Goal: Information Seeking & Learning: Learn about a topic

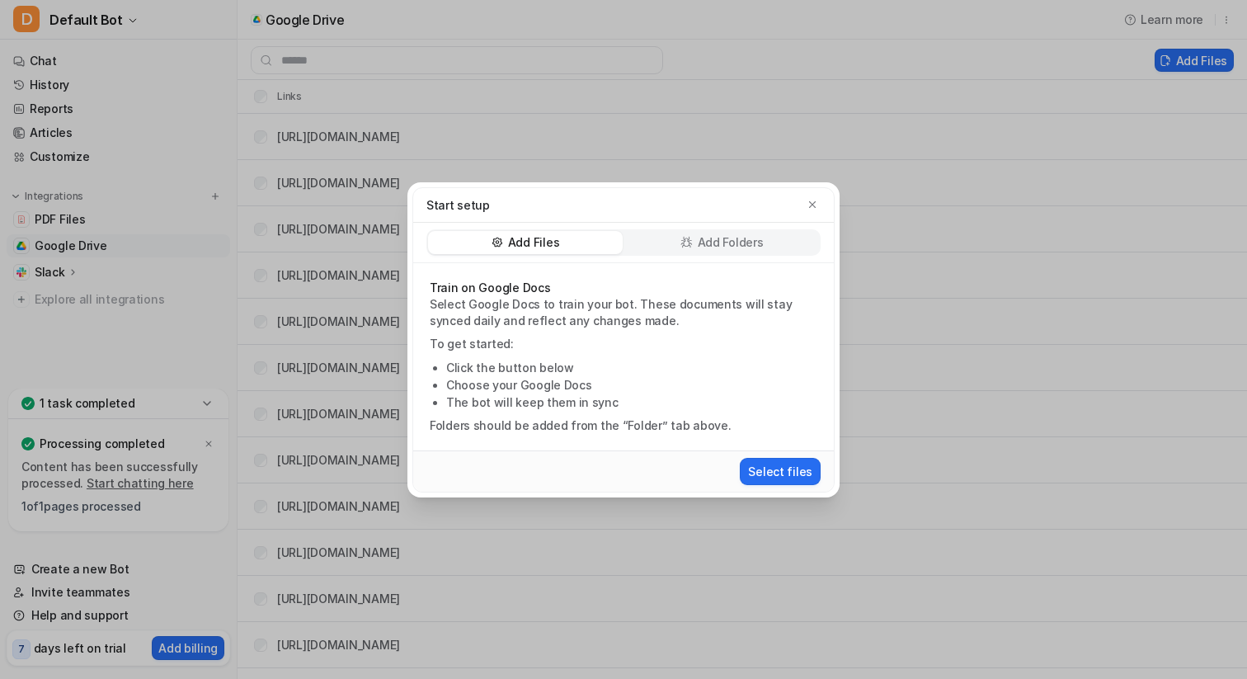
click at [783, 225] on div "Add Files Add Folders" at bounding box center [623, 243] width 420 height 40
click at [799, 233] on div "Add Folders" at bounding box center [721, 242] width 195 height 23
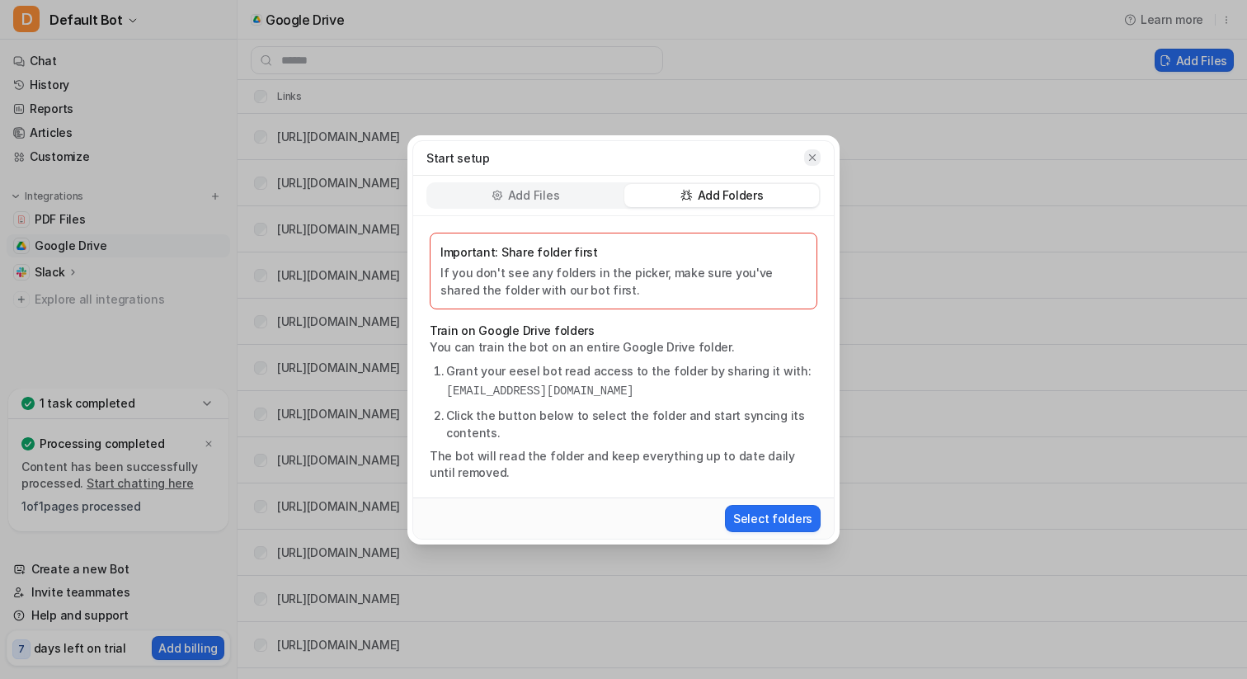
click at [813, 162] on icon "button" at bounding box center [812, 158] width 12 height 12
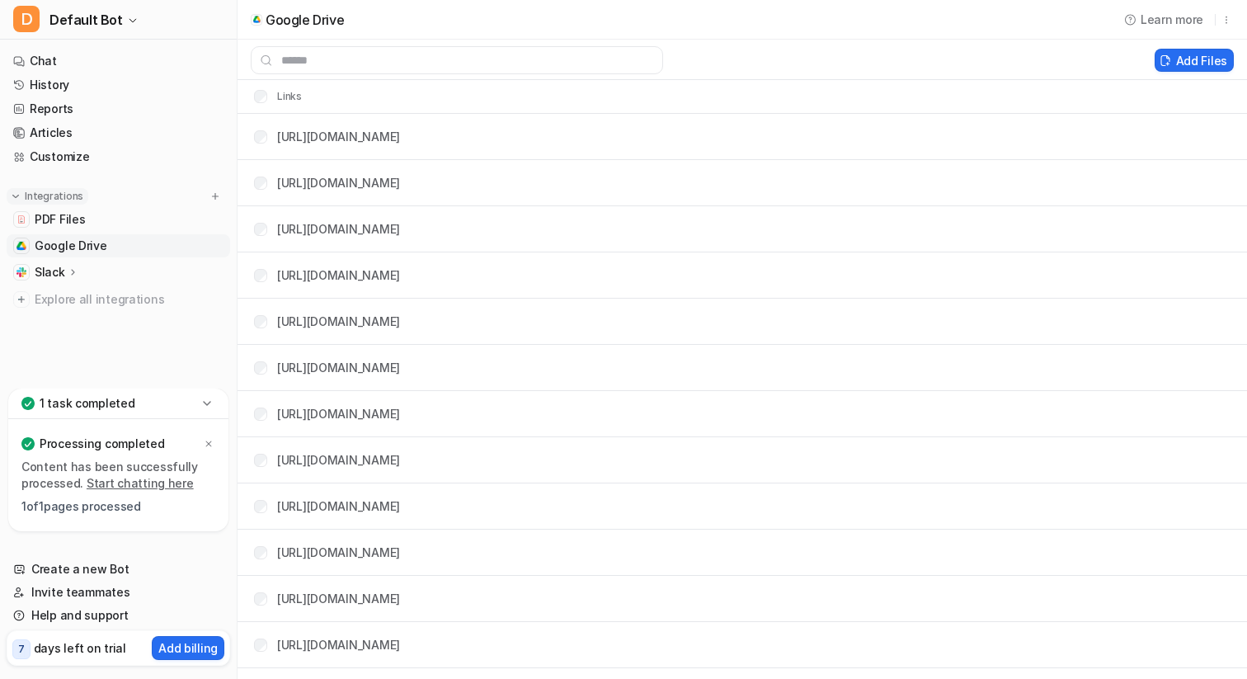
click at [68, 194] on p "Integrations" at bounding box center [54, 196] width 59 height 13
click at [216, 200] on img at bounding box center [215, 196] width 12 height 12
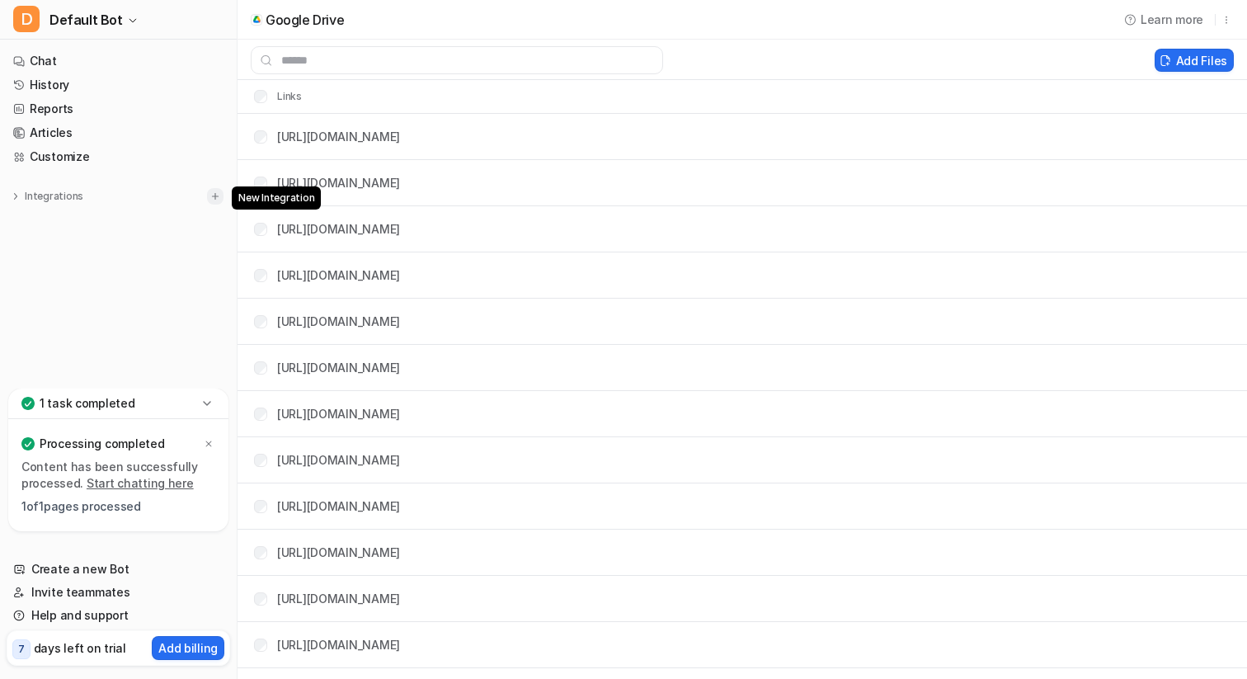
click at [221, 189] on button at bounding box center [215, 196] width 16 height 16
click at [49, 195] on p "Integrations" at bounding box center [54, 196] width 59 height 13
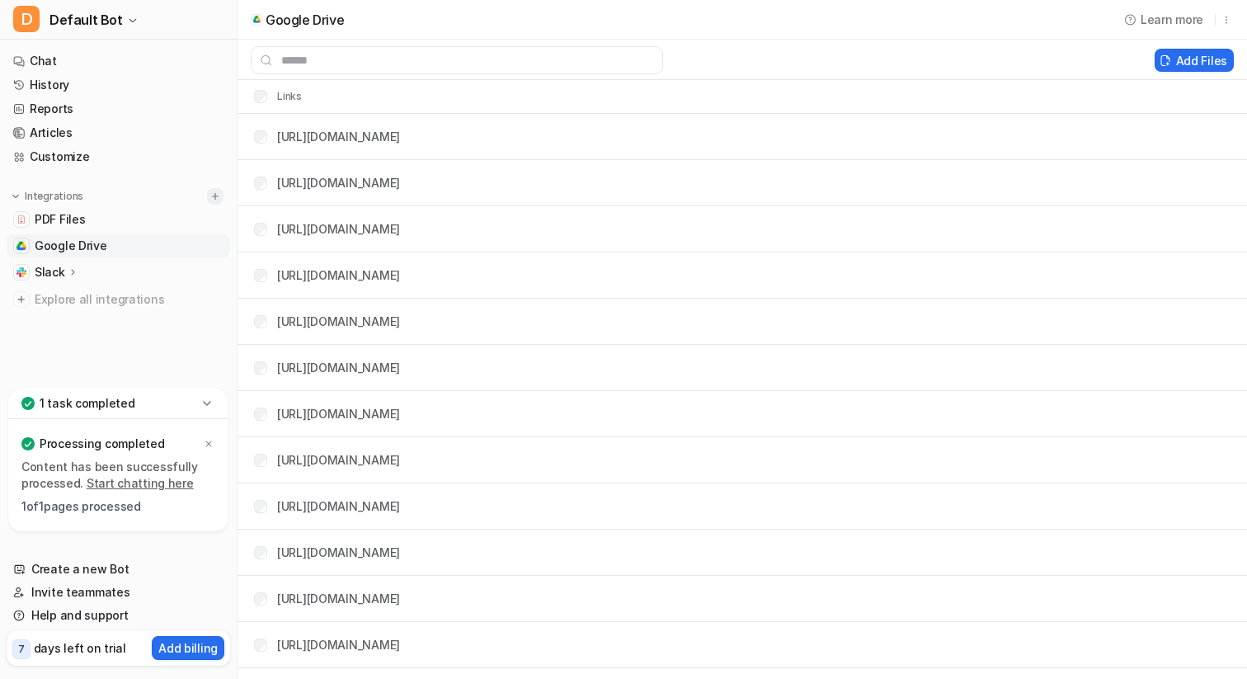
click at [214, 197] on img at bounding box center [215, 196] width 12 height 12
click at [47, 199] on p "Integrations" at bounding box center [54, 196] width 59 height 13
click at [59, 301] on span "Explore all integrations" at bounding box center [129, 299] width 189 height 26
click at [70, 268] on icon at bounding box center [73, 271] width 12 height 12
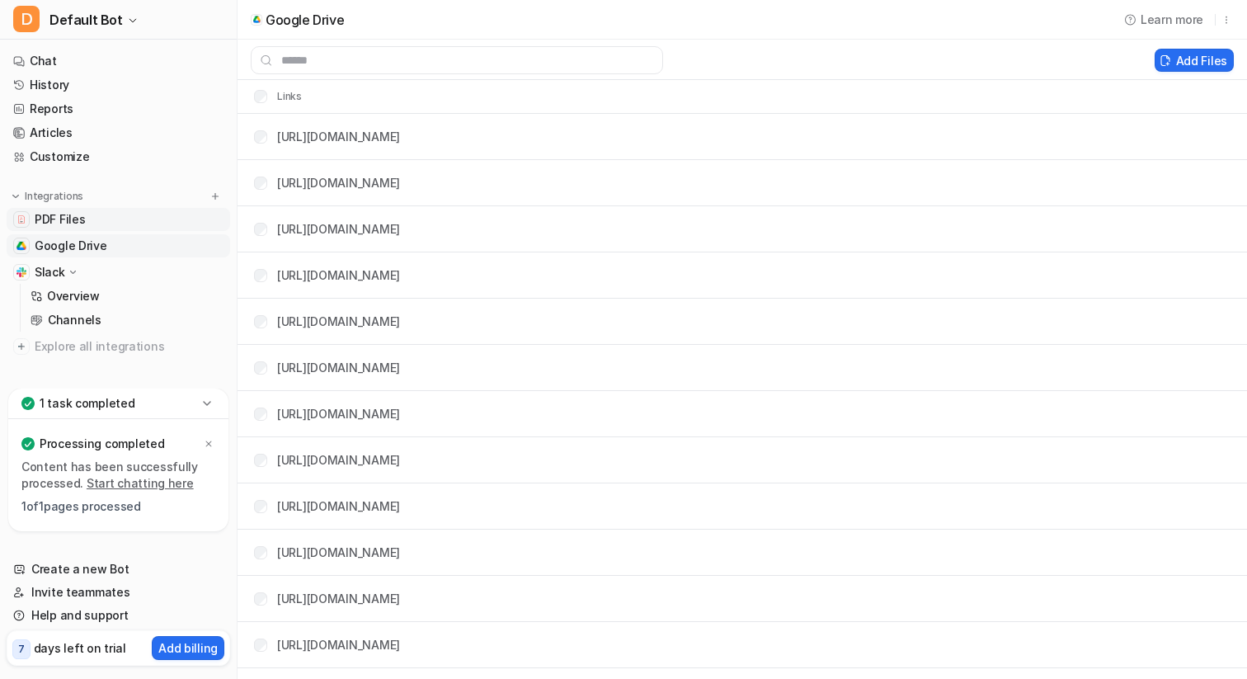
click at [77, 210] on link "PDF Files" at bounding box center [118, 219] width 223 height 23
click at [197, 208] on link "PDF Files" at bounding box center [118, 219] width 223 height 23
click at [227, 190] on div "Integrations PDF Files Google Drive Slack Overview Channels Explore all integra…" at bounding box center [118, 273] width 223 height 170
click at [215, 190] on img at bounding box center [215, 196] width 12 height 12
click at [58, 53] on link "Chat" at bounding box center [118, 60] width 223 height 23
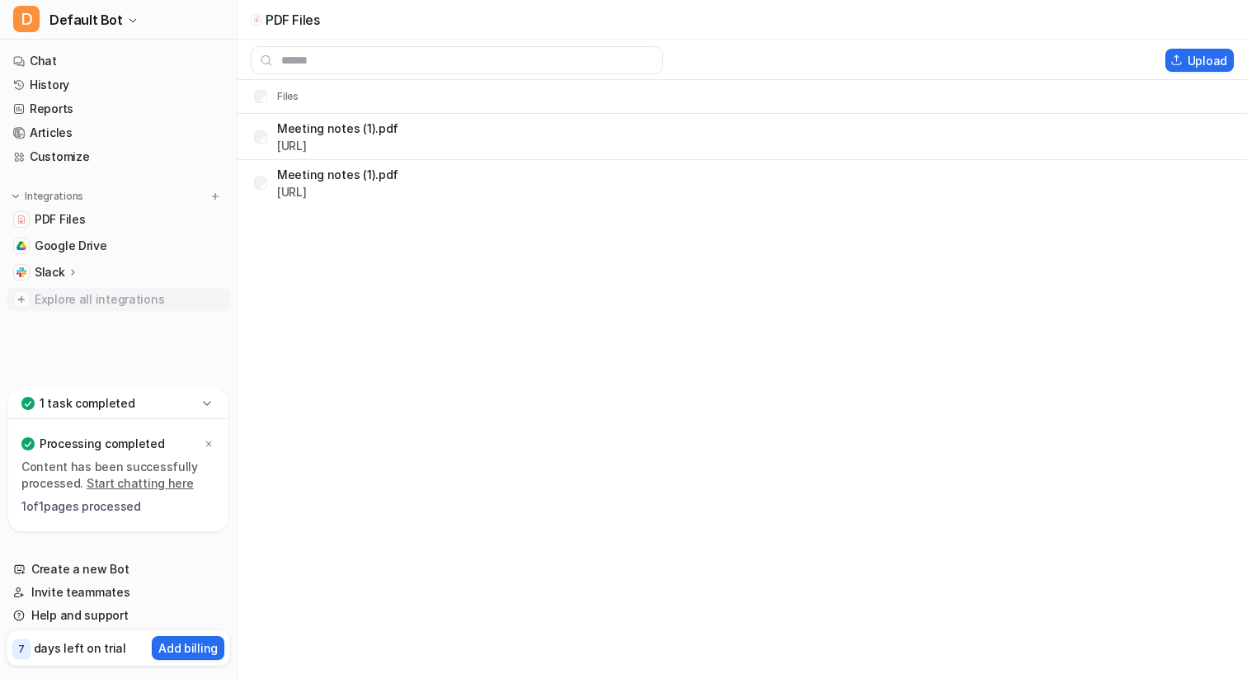
click at [124, 291] on span "Explore all integrations" at bounding box center [129, 299] width 189 height 26
click at [216, 192] on img at bounding box center [215, 196] width 12 height 12
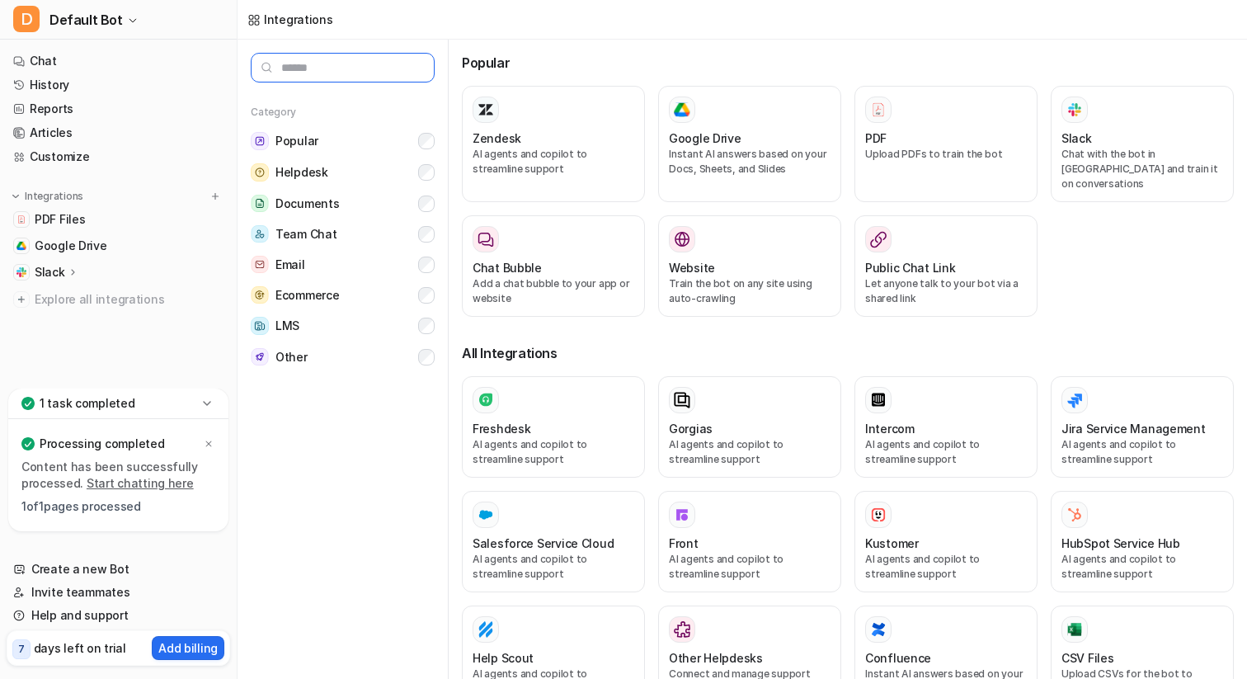
click at [370, 77] on input "text" at bounding box center [343, 68] width 184 height 30
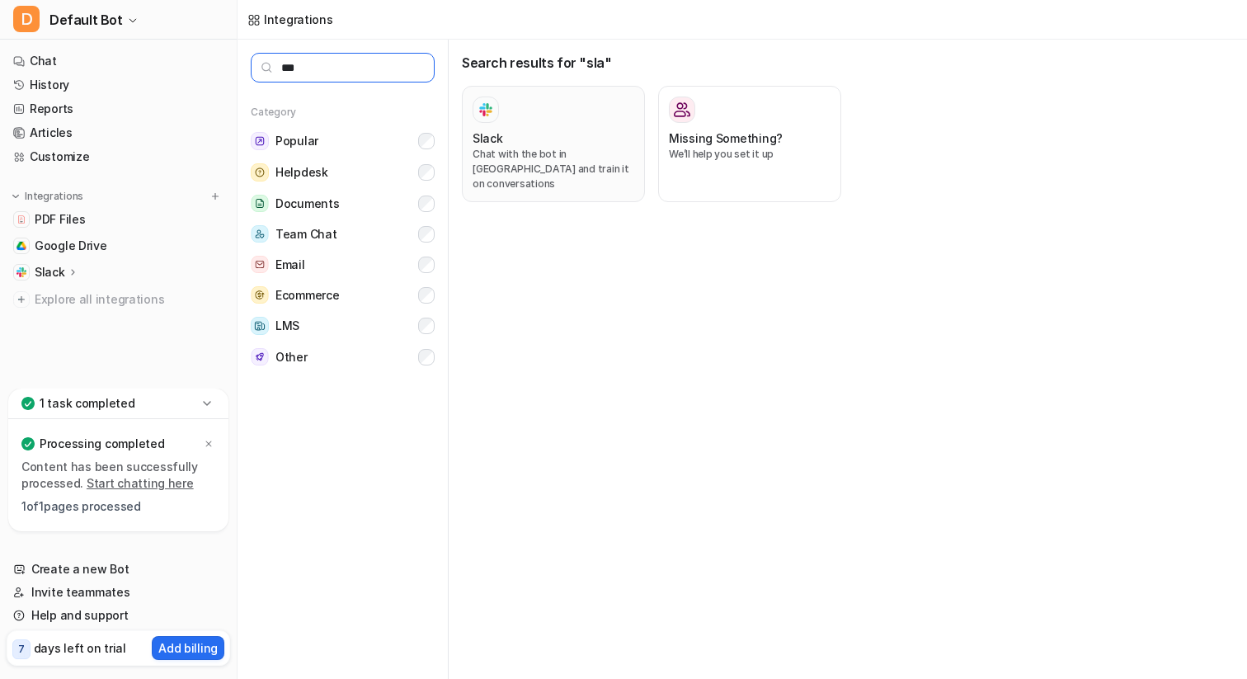
type input "***"
click at [610, 146] on div "Slack Chat with the bot in Slack and train it on conversations" at bounding box center [553, 160] width 162 height 62
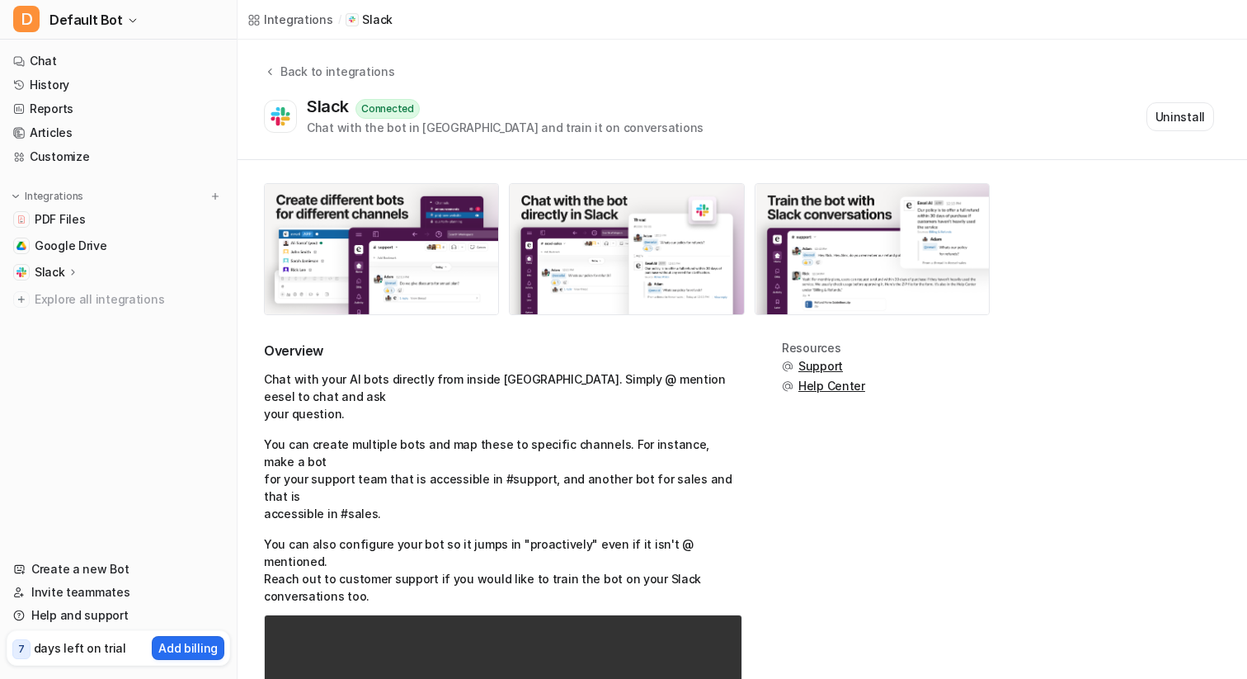
click at [284, 353] on h2 "Overview" at bounding box center [503, 350] width 478 height 19
copy h2 "Overview"
click at [339, 66] on div "Back to integrations" at bounding box center [334, 71] width 119 height 17
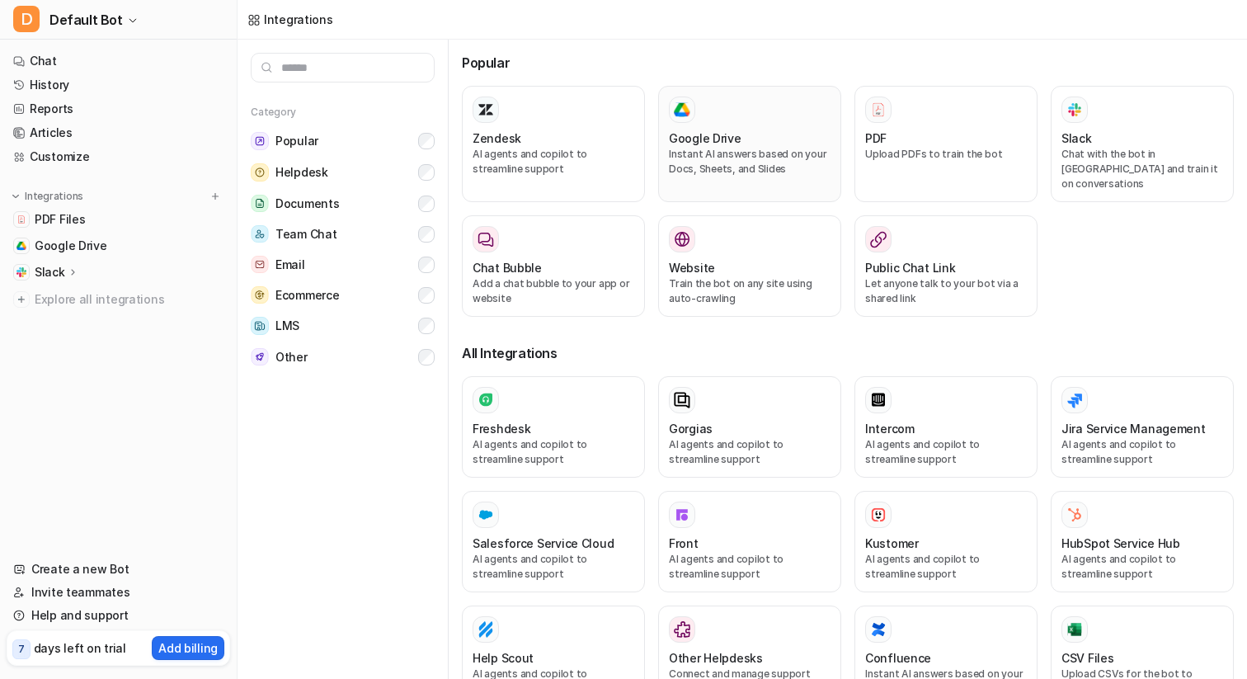
click at [674, 124] on div "Google Drive Instant AI answers based on your Docs, Sheets, and Slides" at bounding box center [750, 143] width 162 height 95
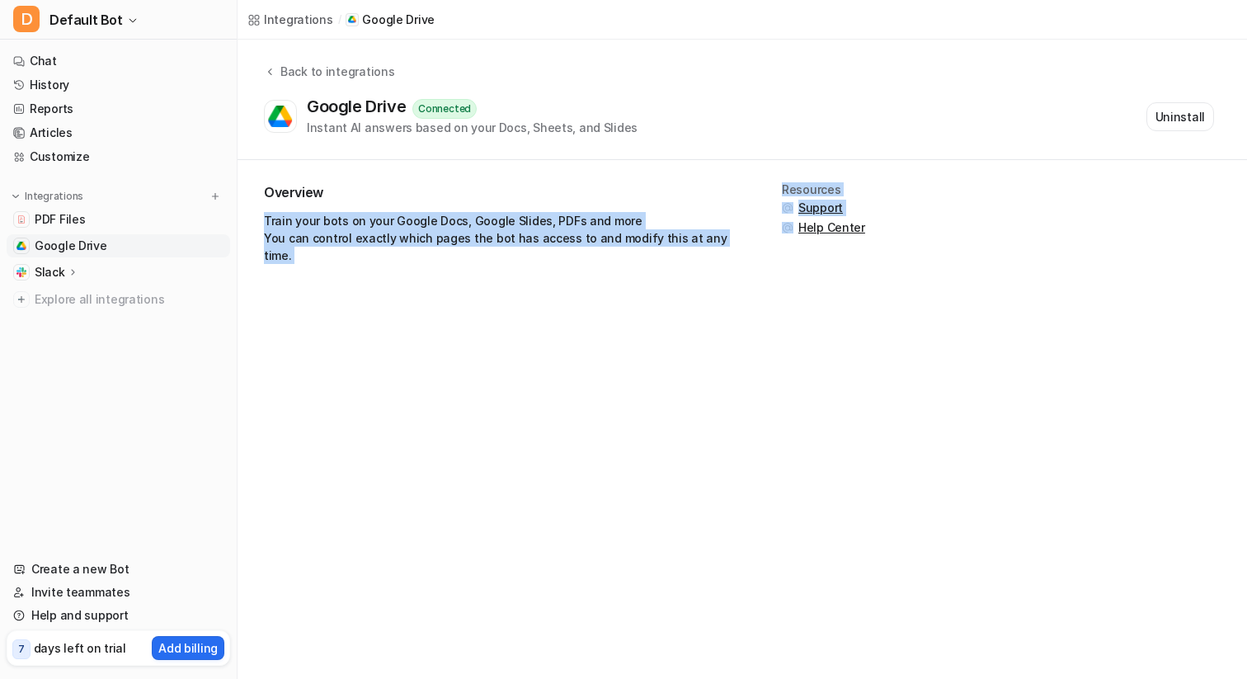
drag, startPoint x: 258, startPoint y: 220, endPoint x: 771, endPoint y: 247, distance: 513.5
click at [771, 247] on div "Overview Train your bots on your Google Docs, Google Slides, PDFs and more You …" at bounding box center [741, 230] width 1009 height 140
copy div "Train your bots on your Google Docs, Google Slides, PDFs and more You can contr…"
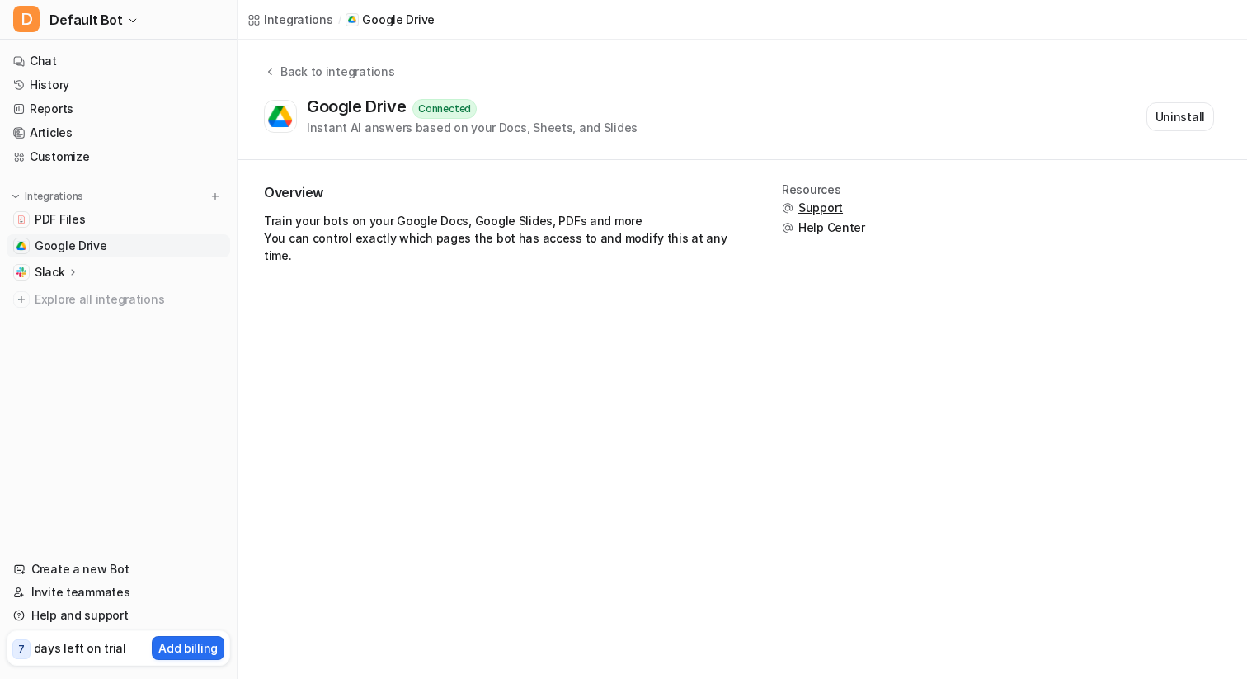
click at [731, 228] on p "Train your bots on your Google Docs, Google Slides, PDFs and more You can contr…" at bounding box center [503, 238] width 478 height 52
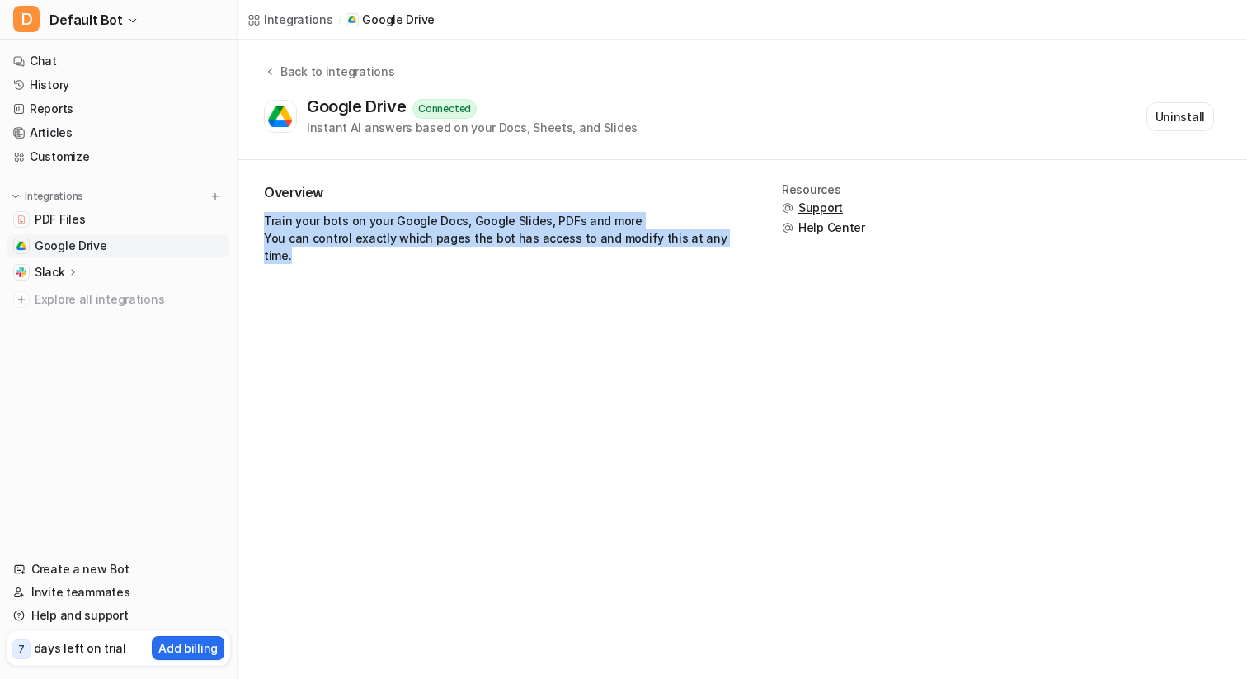
drag, startPoint x: 724, startPoint y: 237, endPoint x: 261, endPoint y: 218, distance: 463.7
click at [260, 218] on div "Overview Train your bots on your Google Docs, Google Slides, PDFs and more You …" at bounding box center [741, 230] width 1009 height 140
copy p "Train your bots on your Google Docs, Google Slides, PDFs and more You can contr…"
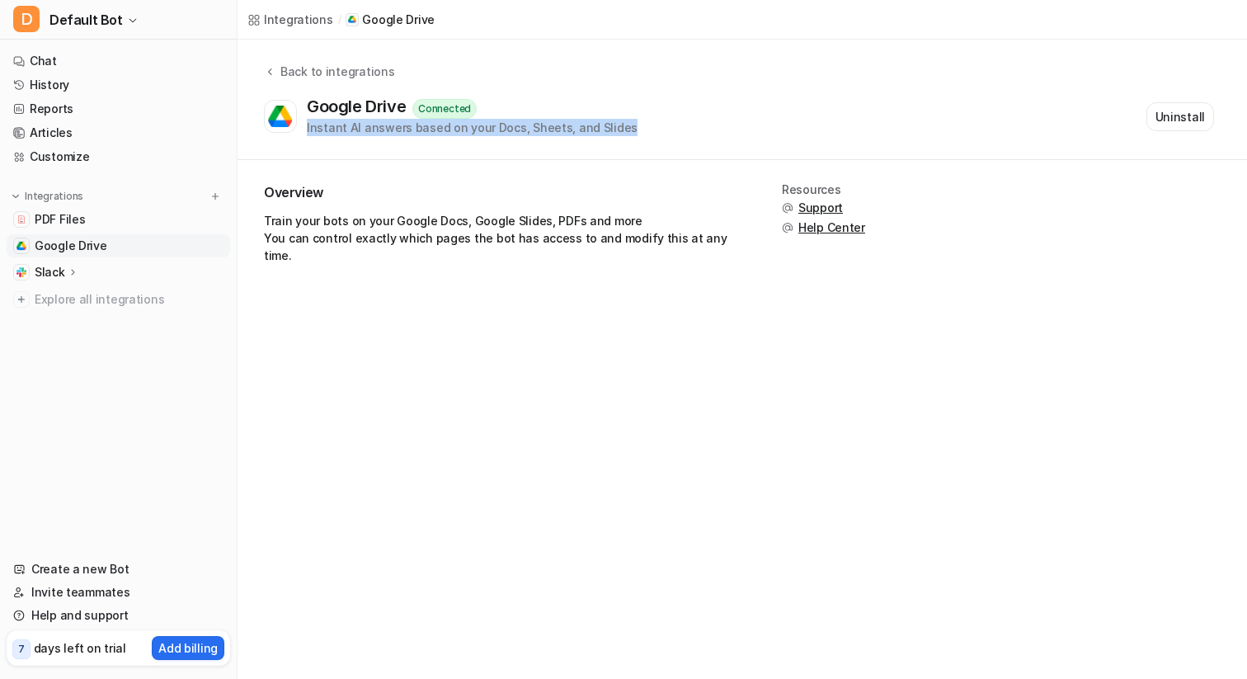
drag, startPoint x: 674, startPoint y: 128, endPoint x: 307, endPoint y: 126, distance: 367.7
click at [307, 127] on div "Google Drive Connected Instant AI answers based on your Docs, Sheets, and Slide…" at bounding box center [739, 116] width 950 height 40
copy div "Instant AI answers based on your Docs, Sheets, and Slides"
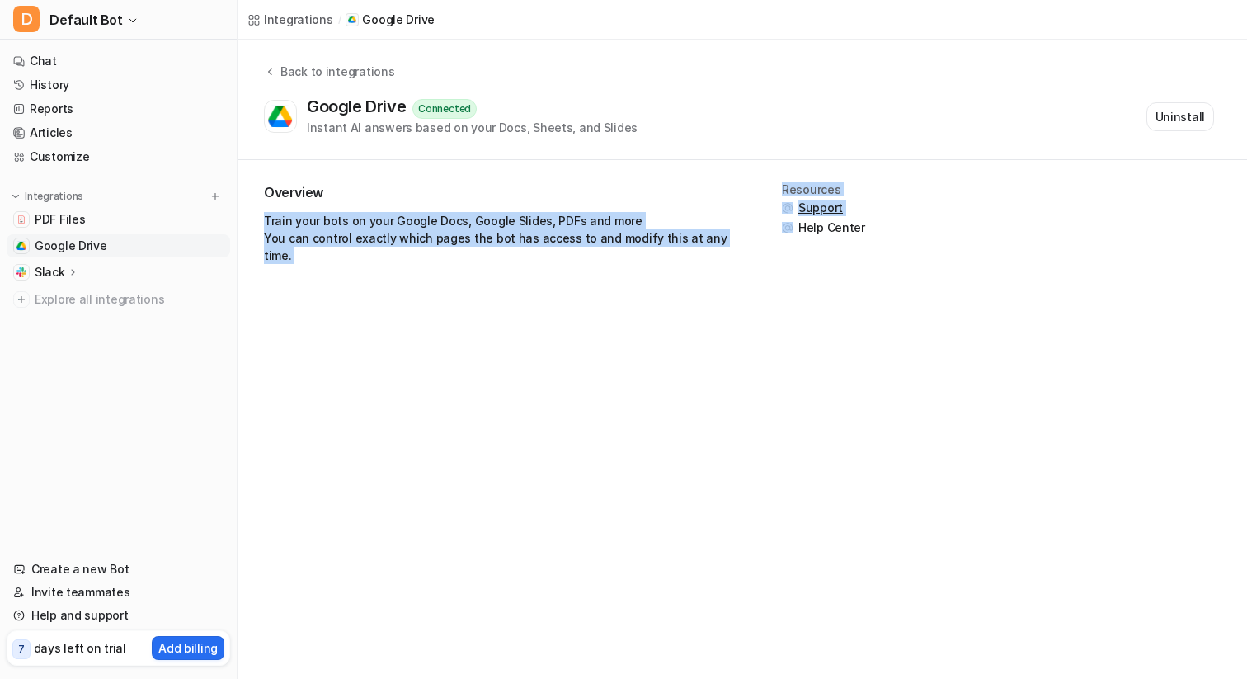
drag, startPoint x: 257, startPoint y: 218, endPoint x: 777, endPoint y: 243, distance: 520.8
click at [777, 245] on div "Overview Train your bots on your Google Docs, Google Slides, PDFs and more You …" at bounding box center [741, 230] width 1009 height 140
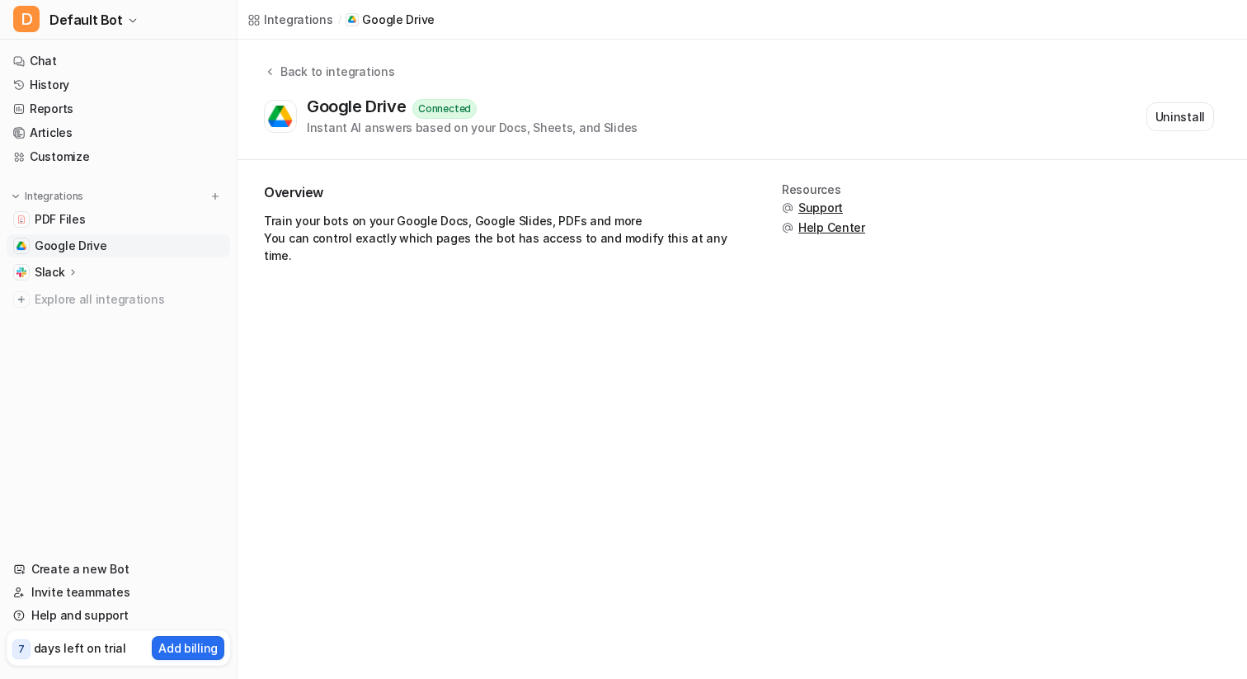
click at [712, 224] on p "Train your bots on your Google Docs, Google Slides, PDFs and more You can contr…" at bounding box center [503, 238] width 478 height 52
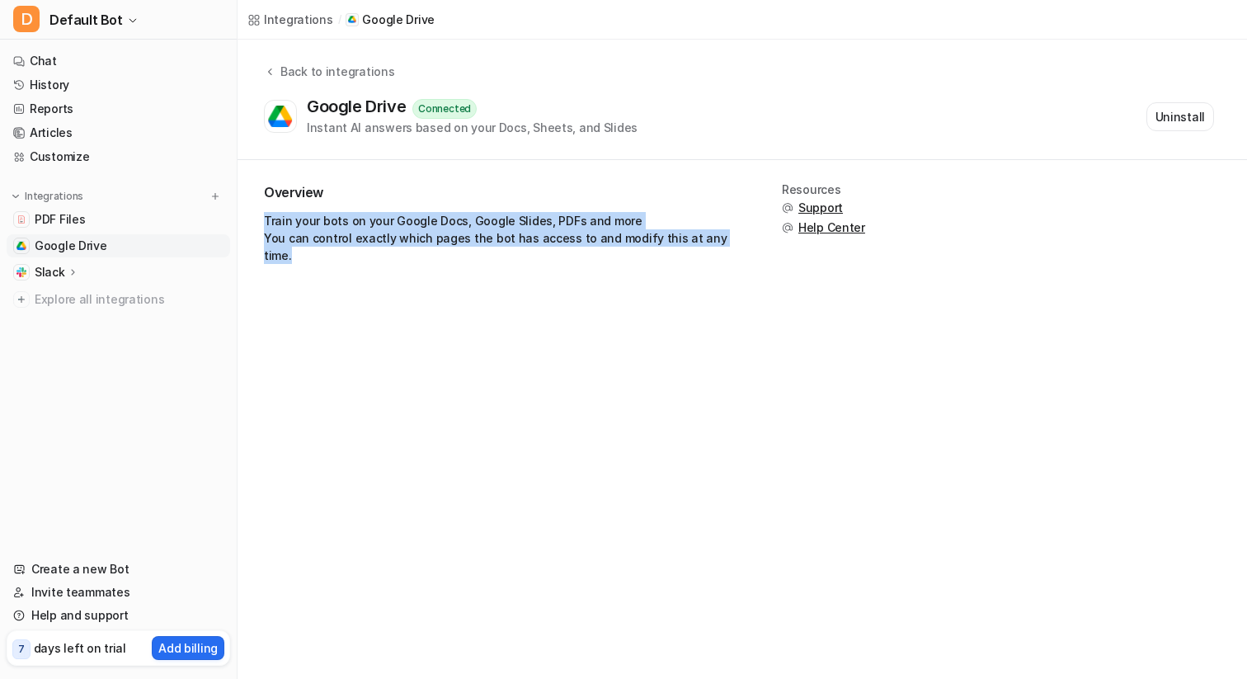
drag, startPoint x: 725, startPoint y: 245, endPoint x: 258, endPoint y: 219, distance: 467.3
click at [258, 219] on div "Overview Train your bots on your Google Docs, Google Slides, PDFs and more You …" at bounding box center [741, 230] width 1009 height 140
copy p "Train your bots on your Google Docs, Google Slides, PDFs and more You can contr…"
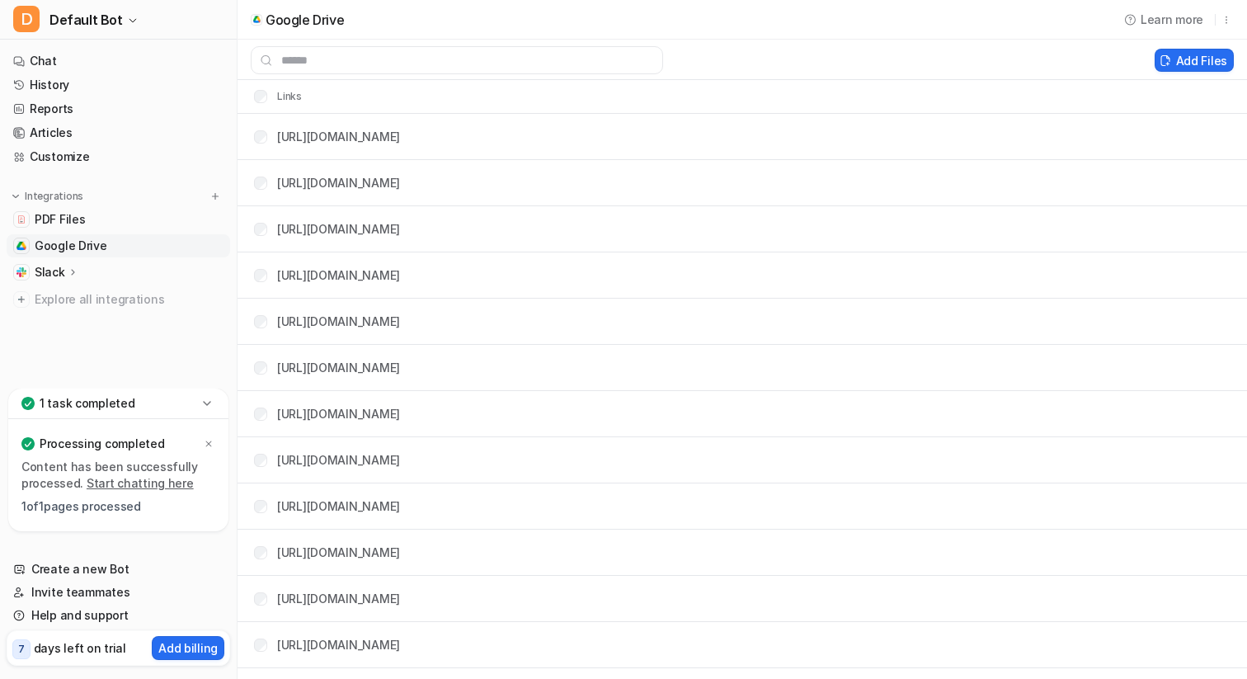
click at [205, 192] on div "Integrations" at bounding box center [118, 196] width 210 height 16
click at [216, 194] on img at bounding box center [215, 196] width 12 height 12
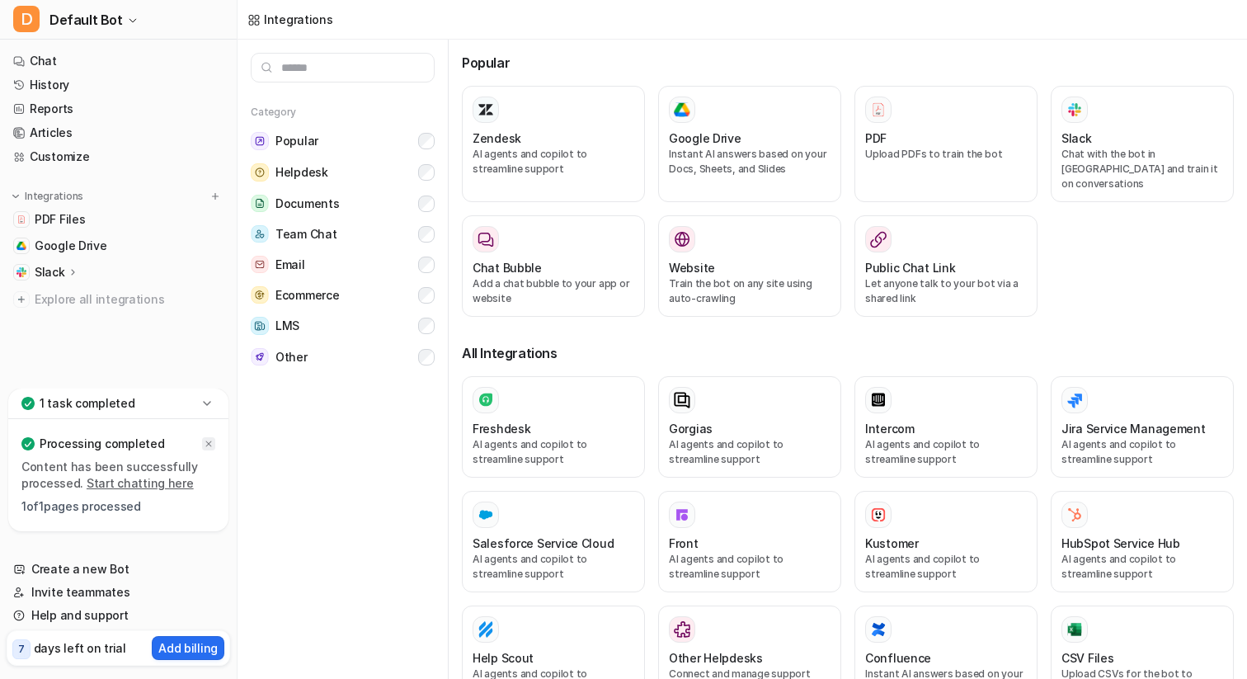
click at [209, 439] on icon at bounding box center [209, 444] width 10 height 10
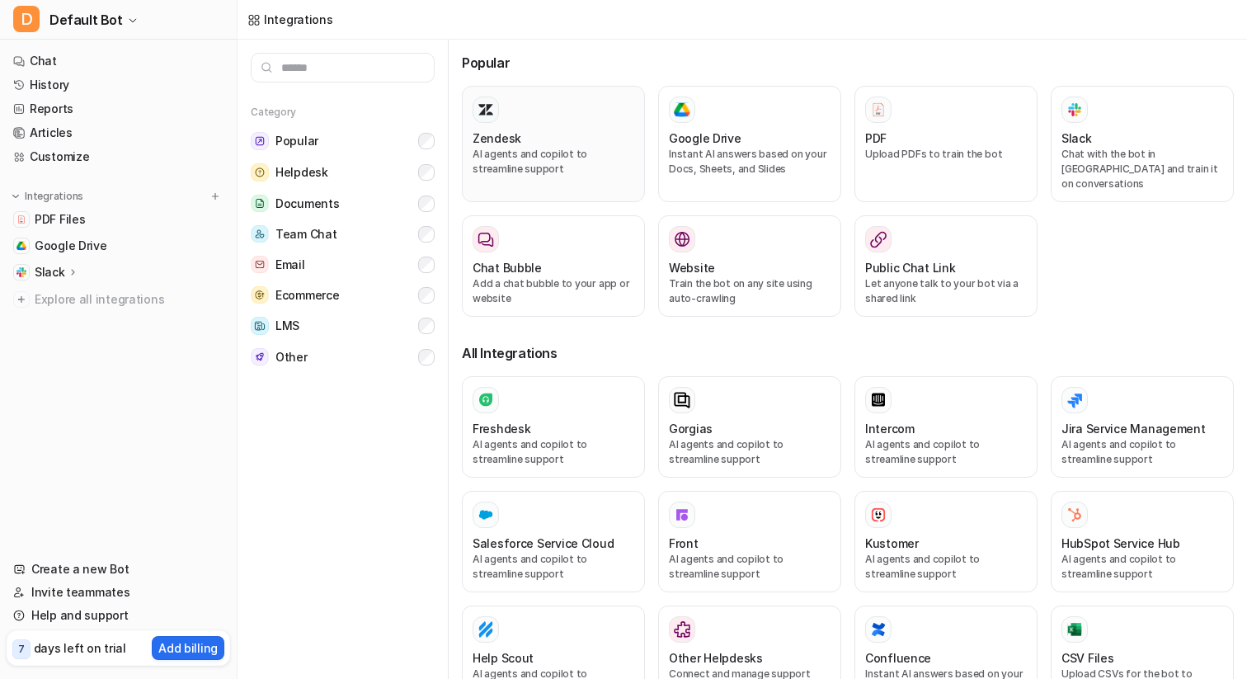
click at [505, 122] on div at bounding box center [553, 109] width 162 height 26
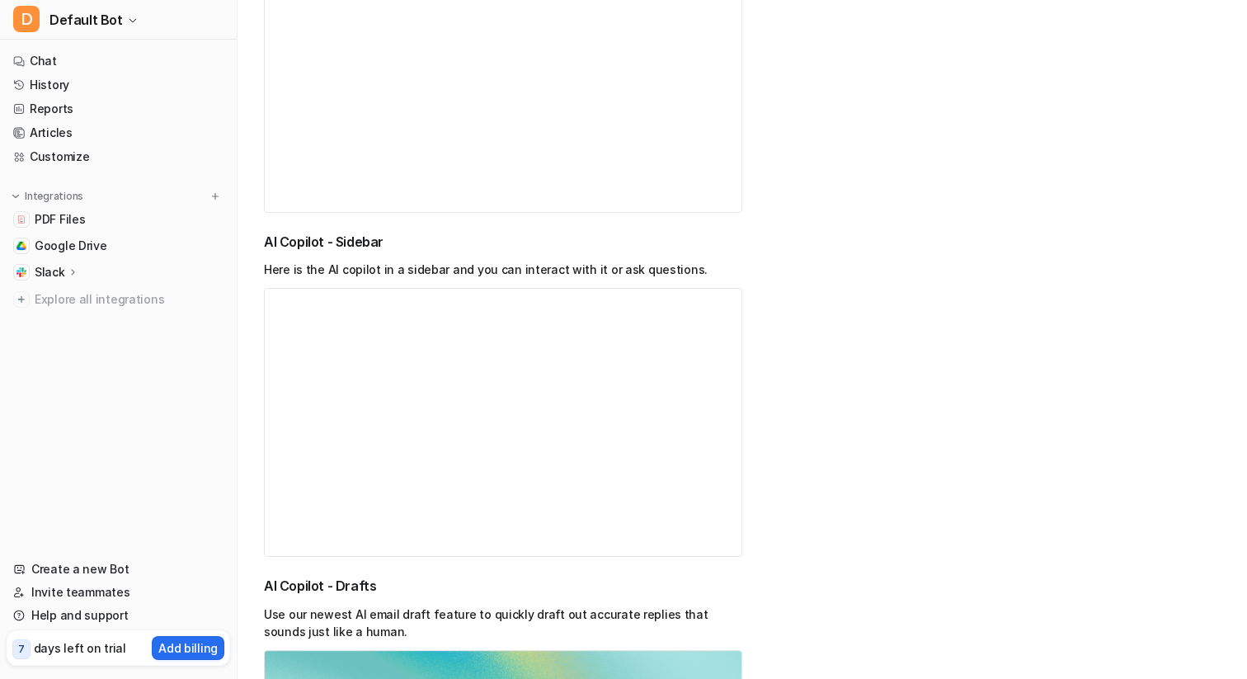
scroll to position [1577, 0]
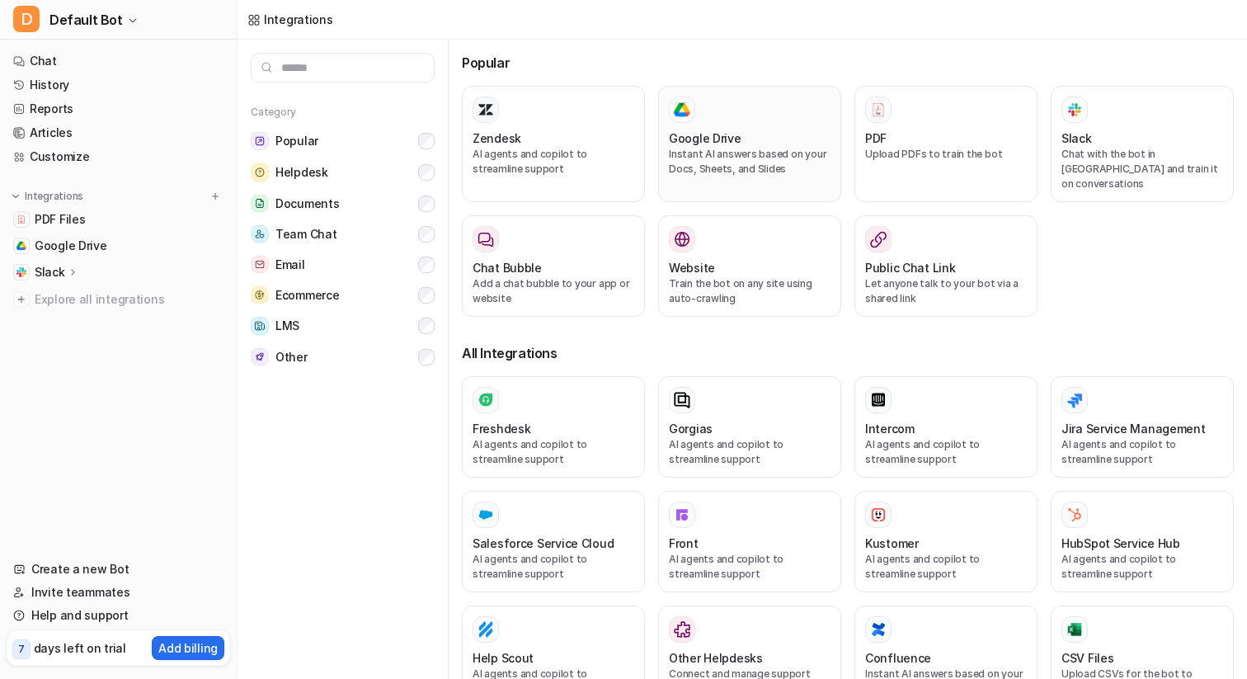
click at [739, 148] on p "Instant AI answers based on your Docs, Sheets, and Slides" at bounding box center [750, 162] width 162 height 30
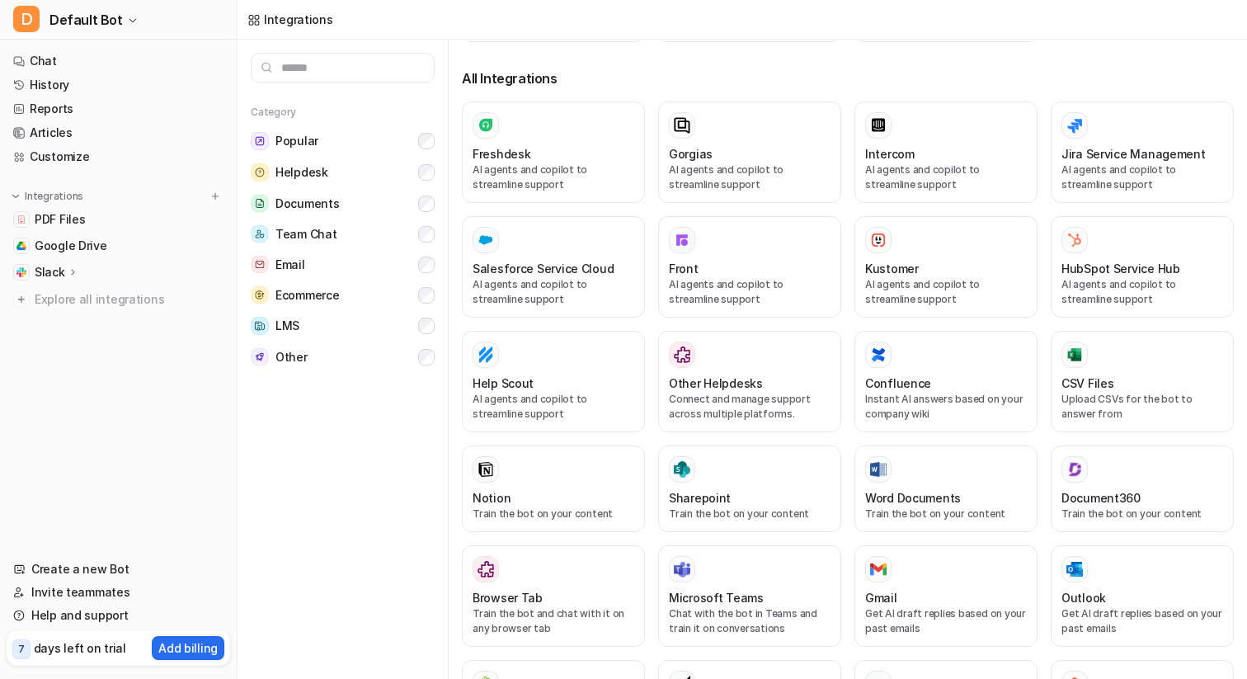
scroll to position [191, 0]
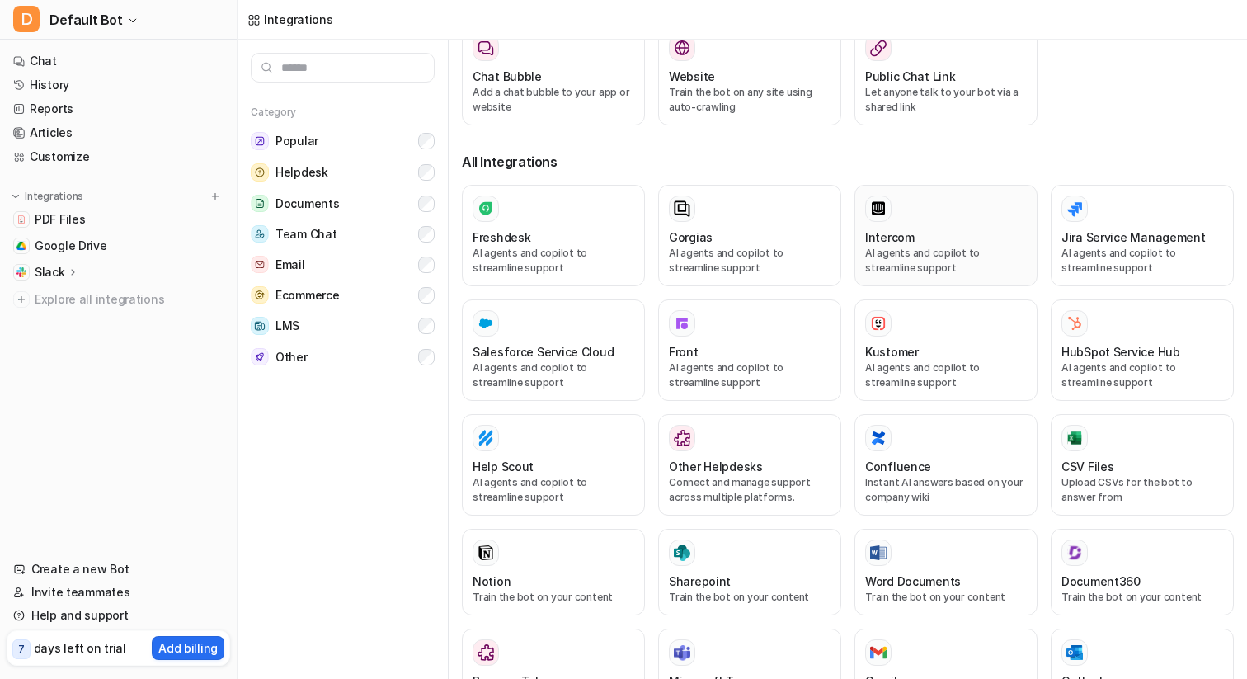
click at [895, 246] on p "AI agents and copilot to streamline support" at bounding box center [946, 261] width 162 height 30
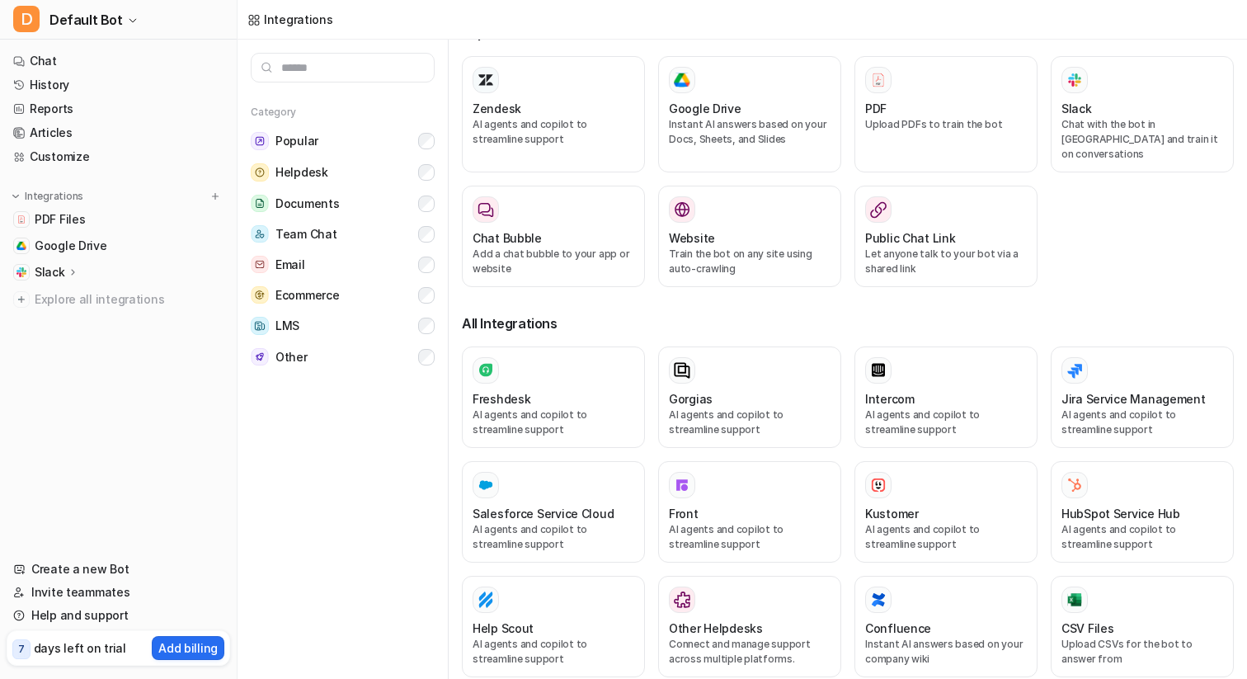
scroll to position [0, 0]
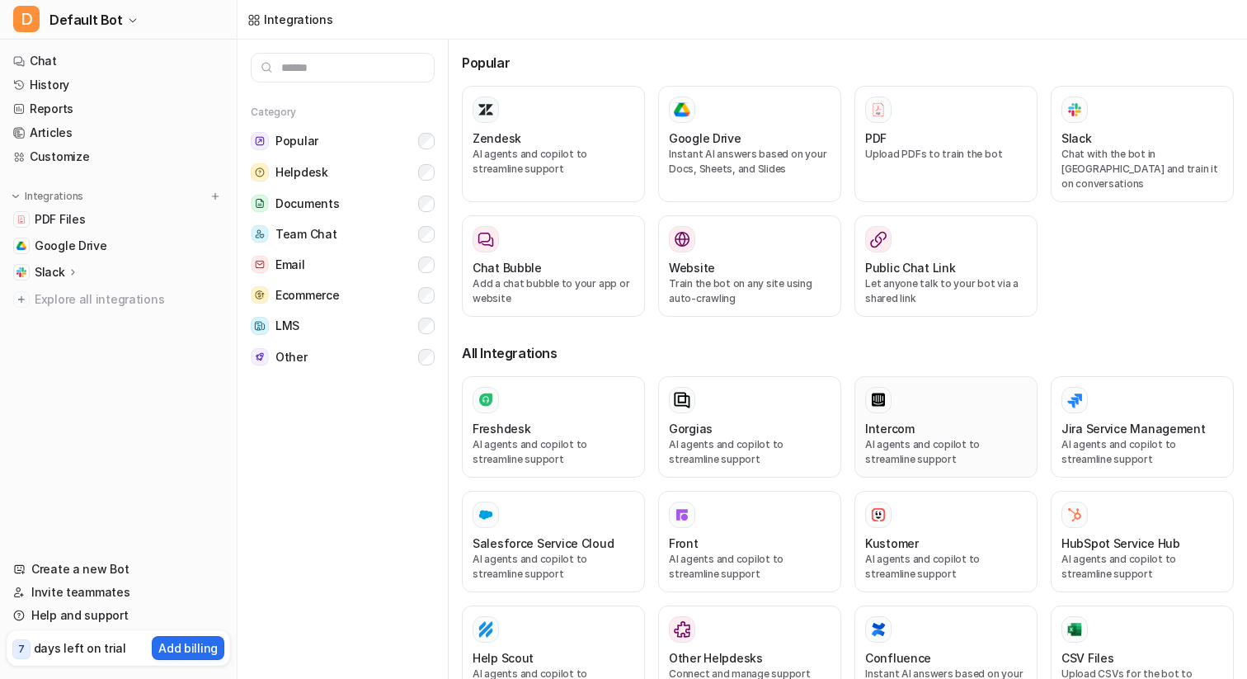
click at [896, 387] on div at bounding box center [946, 400] width 162 height 26
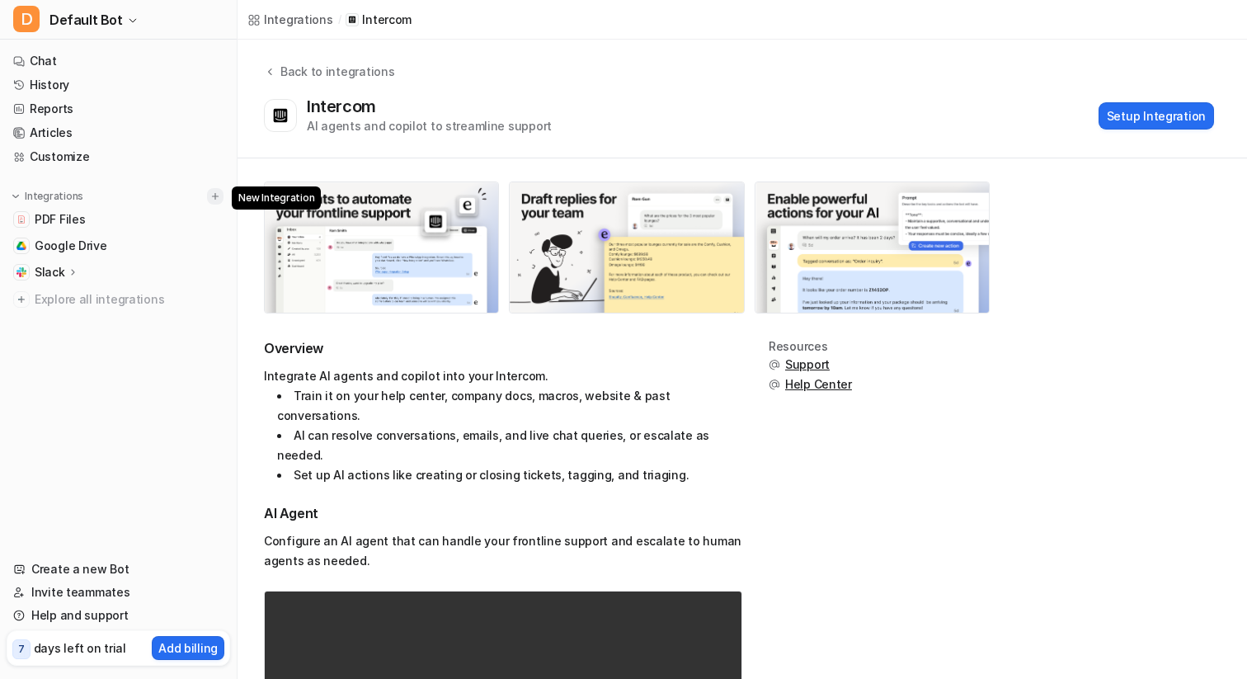
click at [215, 195] on img at bounding box center [215, 196] width 12 height 12
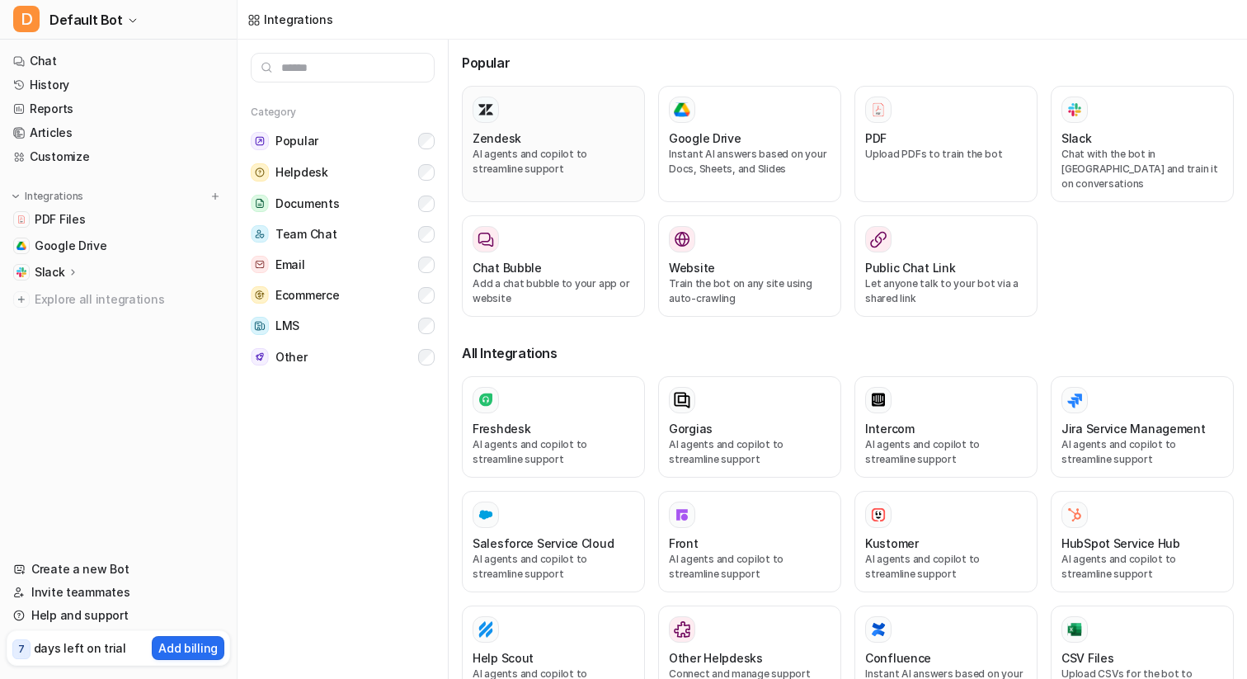
click at [509, 140] on h3 "Zendesk" at bounding box center [496, 137] width 49 height 17
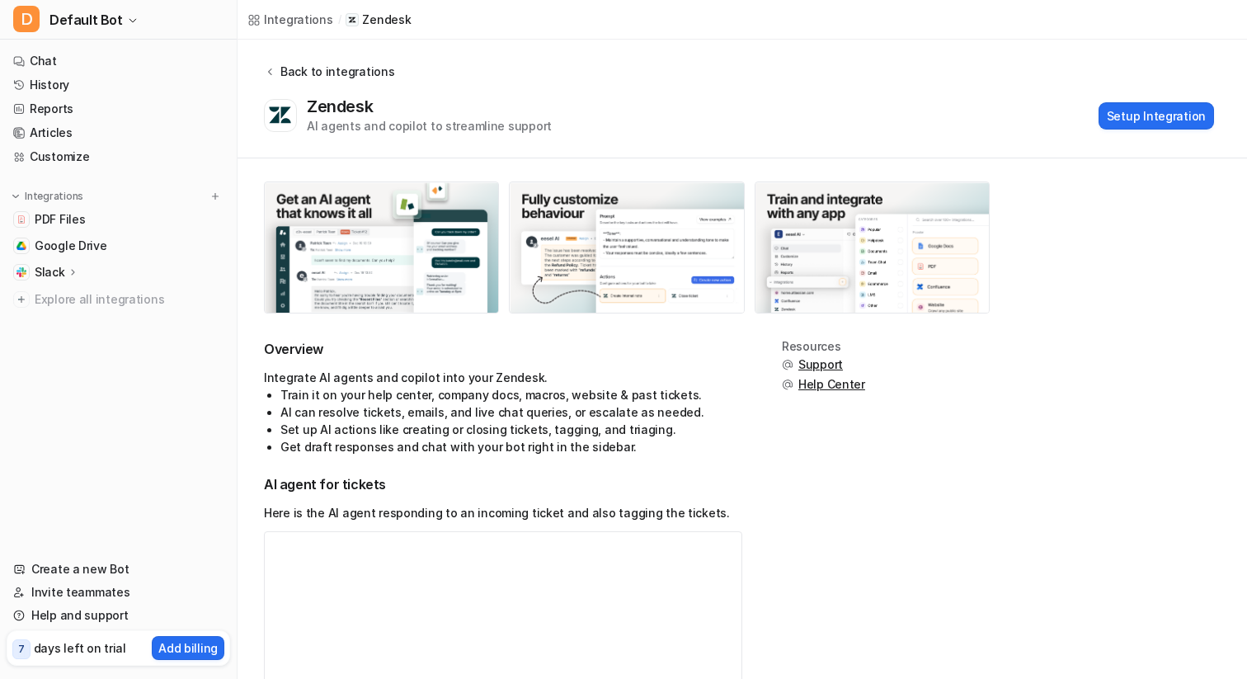
click at [274, 68] on icon at bounding box center [270, 71] width 12 height 12
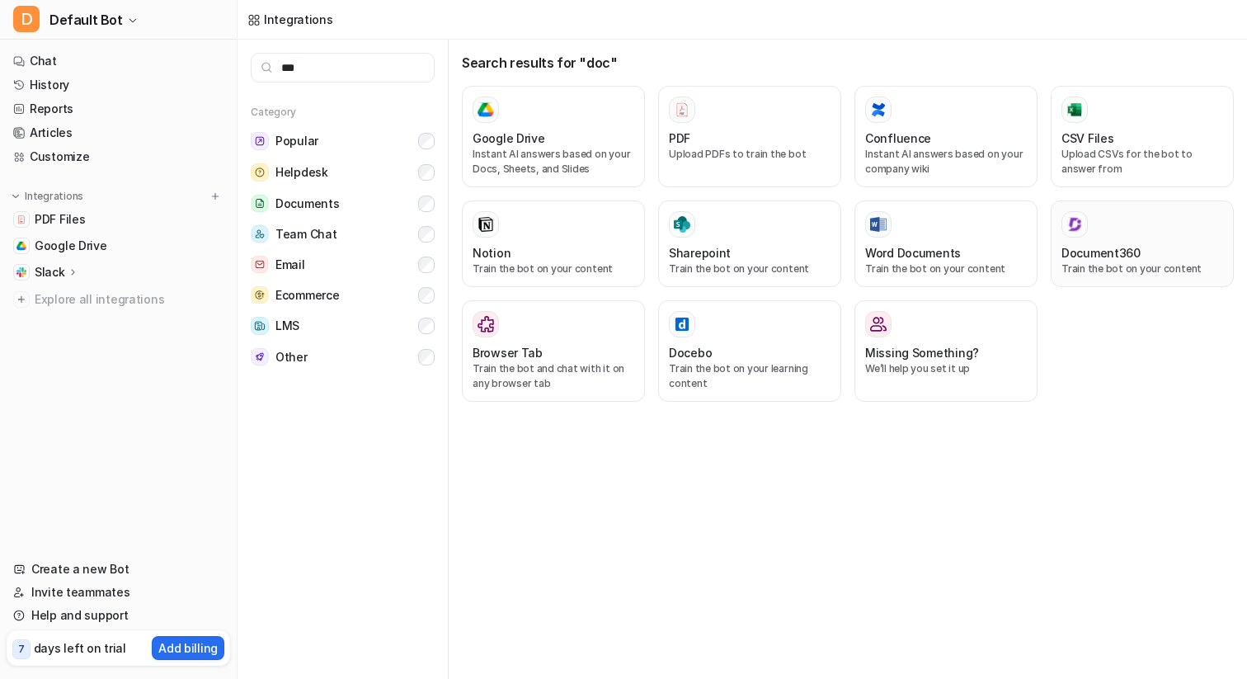
type input "***"
click at [1050, 252] on button "Document360 Train the bot on your content" at bounding box center [1141, 243] width 183 height 87
